Goal: Find specific page/section: Find specific page/section

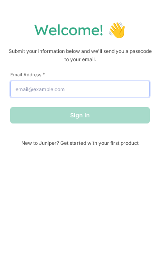
click at [117, 92] on input "Email Address *" at bounding box center [80, 89] width 140 height 16
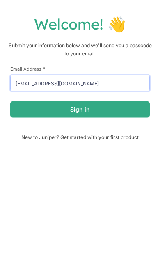
type input "[EMAIL_ADDRESS][DOMAIN_NAME]"
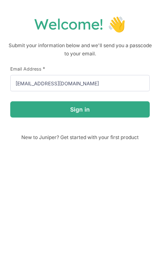
click at [125, 111] on button "Sign in" at bounding box center [80, 115] width 140 height 16
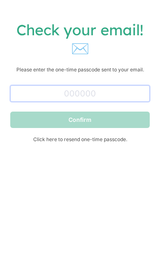
click at [131, 88] on input "text" at bounding box center [80, 93] width 140 height 16
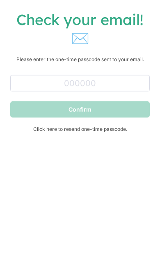
click at [112, 136] on span "Click here to resend one-time passcode." at bounding box center [80, 139] width 140 height 6
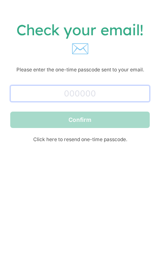
click at [126, 94] on input "text" at bounding box center [80, 93] width 140 height 16
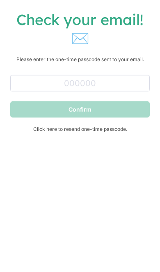
click at [114, 136] on span "Click here to resend one-time passcode." at bounding box center [80, 139] width 140 height 6
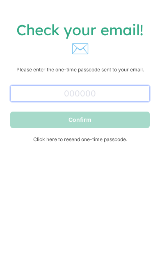
click at [130, 92] on input "text" at bounding box center [80, 93] width 140 height 16
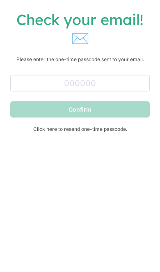
click at [123, 112] on div "Confirm" at bounding box center [80, 120] width 140 height 16
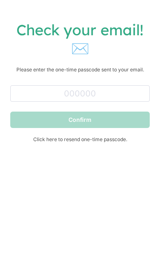
click at [113, 138] on span "Click here to resend one-time passcode." at bounding box center [80, 139] width 140 height 6
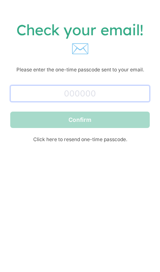
click at [124, 93] on input "text" at bounding box center [80, 93] width 140 height 16
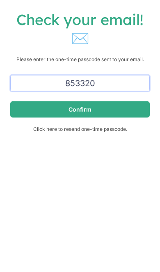
type input "853320"
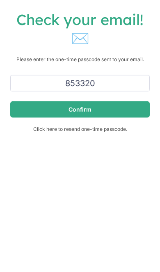
click at [119, 112] on button "Confirm" at bounding box center [80, 120] width 140 height 16
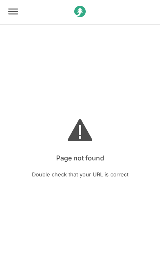
click at [24, 12] on div at bounding box center [13, 12] width 25 height 26
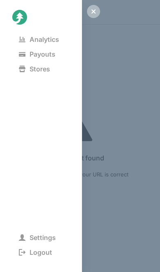
click at [54, 39] on span "Analytics" at bounding box center [38, 40] width 53 height 12
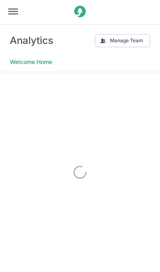
click at [52, 61] on Home "Welcome Home" at bounding box center [31, 62] width 42 height 12
click at [42, 58] on Home "Welcome Home" at bounding box center [31, 62] width 42 height 12
click at [21, 64] on Home "Welcome Home" at bounding box center [31, 62] width 42 height 12
